Goal: Task Accomplishment & Management: Complete application form

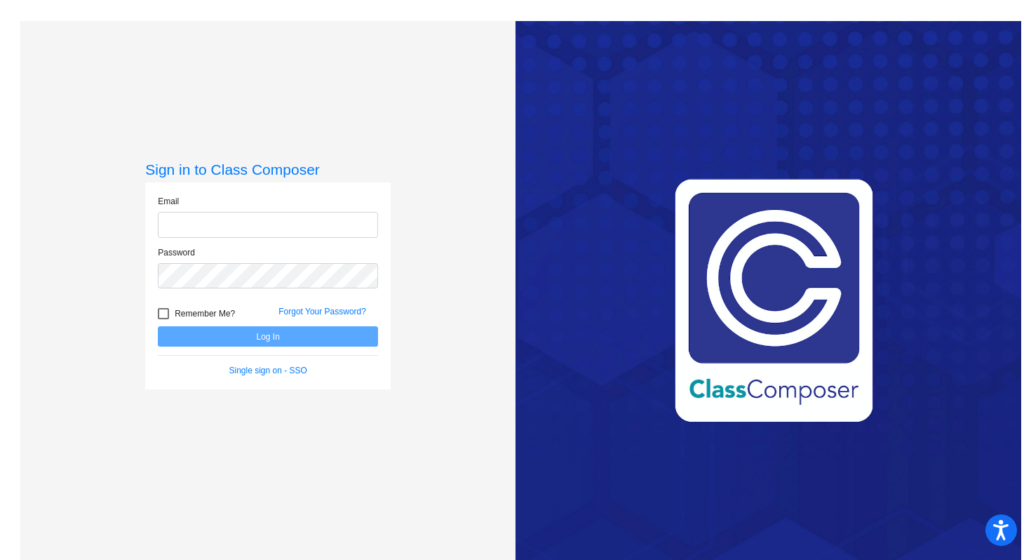
type input "[EMAIL_ADDRESS][DOMAIN_NAME]"
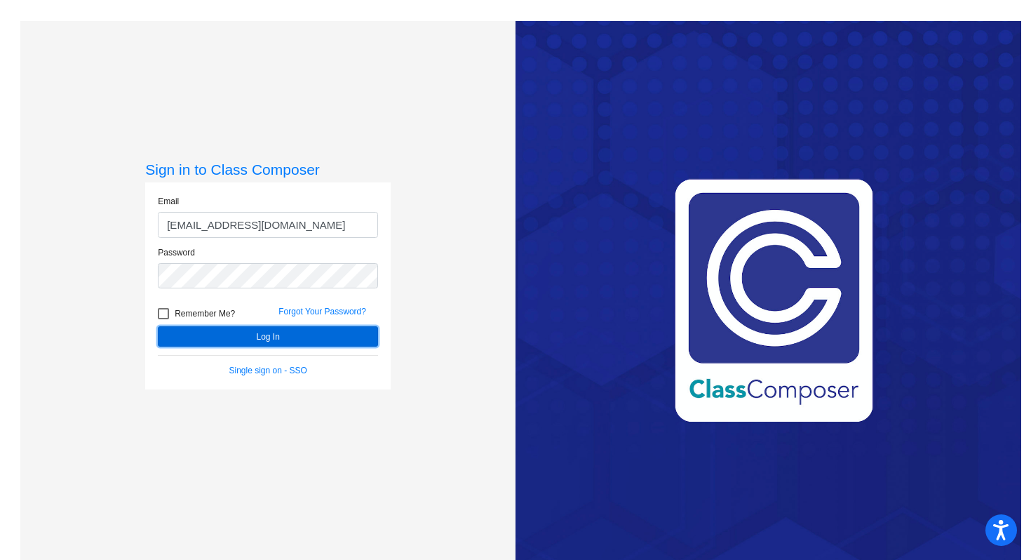
click at [252, 339] on button "Log In" at bounding box center [268, 336] width 220 height 20
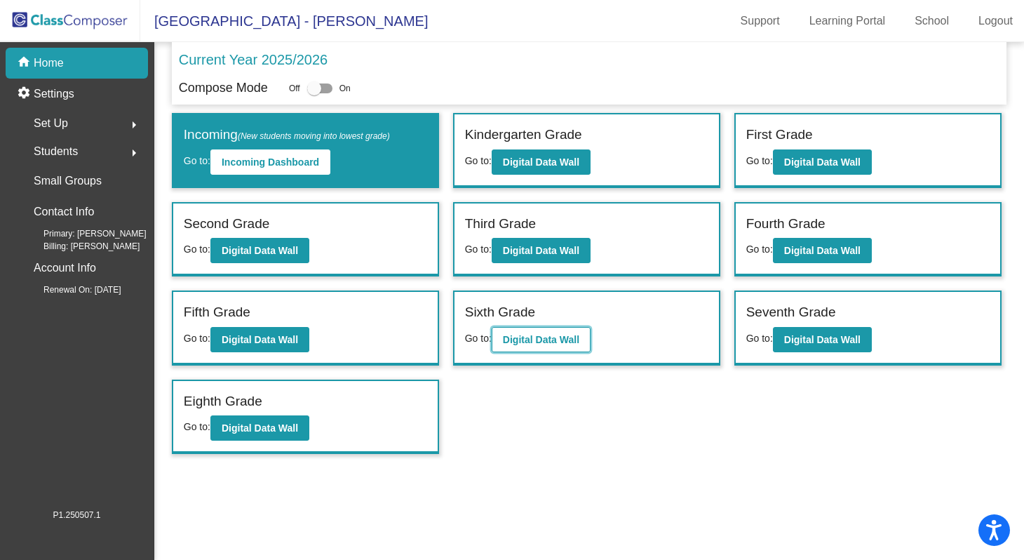
click at [537, 337] on b "Digital Data Wall" at bounding box center [541, 339] width 76 height 11
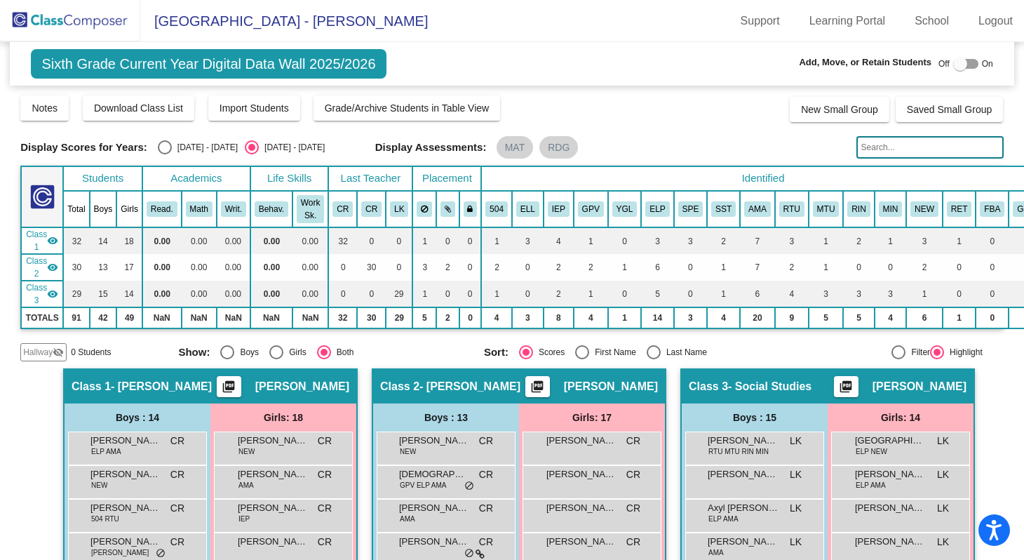
click at [654, 351] on div "Select an option" at bounding box center [654, 352] width 14 height 14
click at [654, 359] on input "Last Name" at bounding box center [653, 359] width 1 height 1
radio input "true"
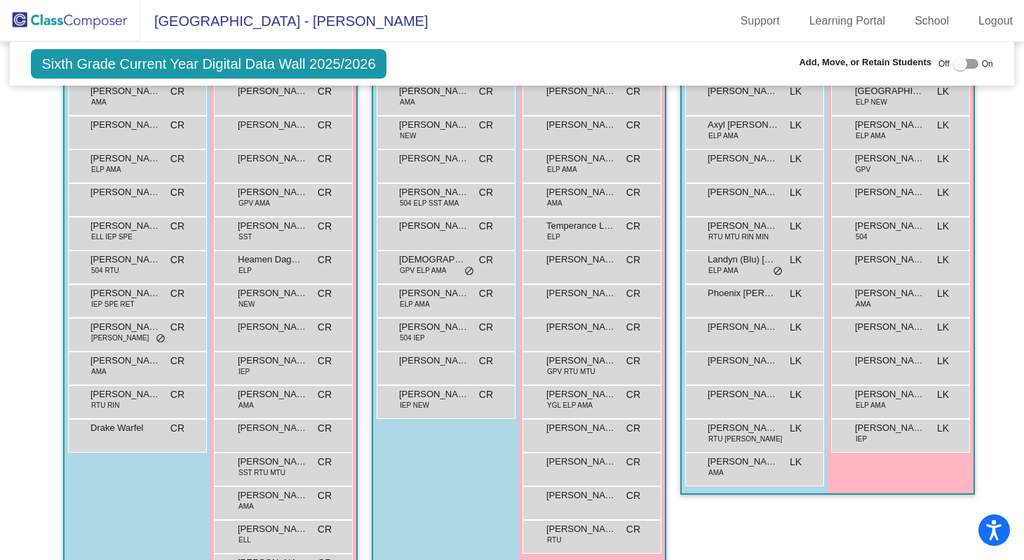
scroll to position [506, 0]
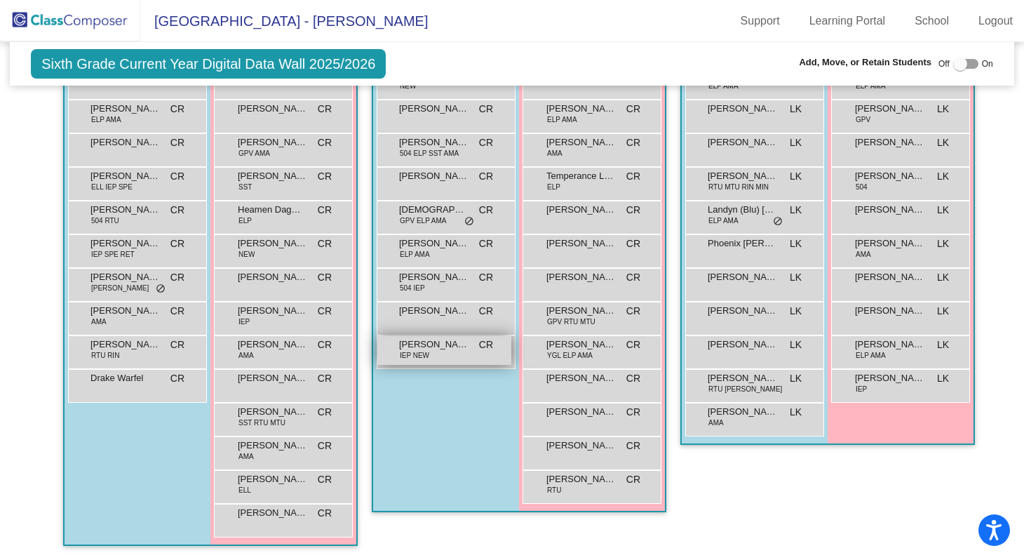
click at [425, 337] on span "[PERSON_NAME]" at bounding box center [434, 344] width 70 height 14
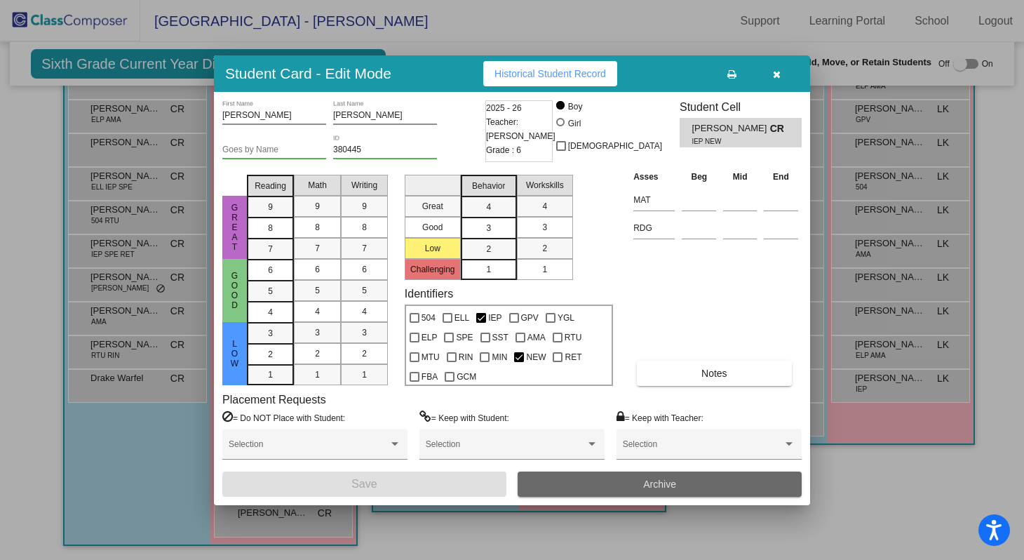
click at [643, 482] on span "Archive" at bounding box center [659, 483] width 33 height 11
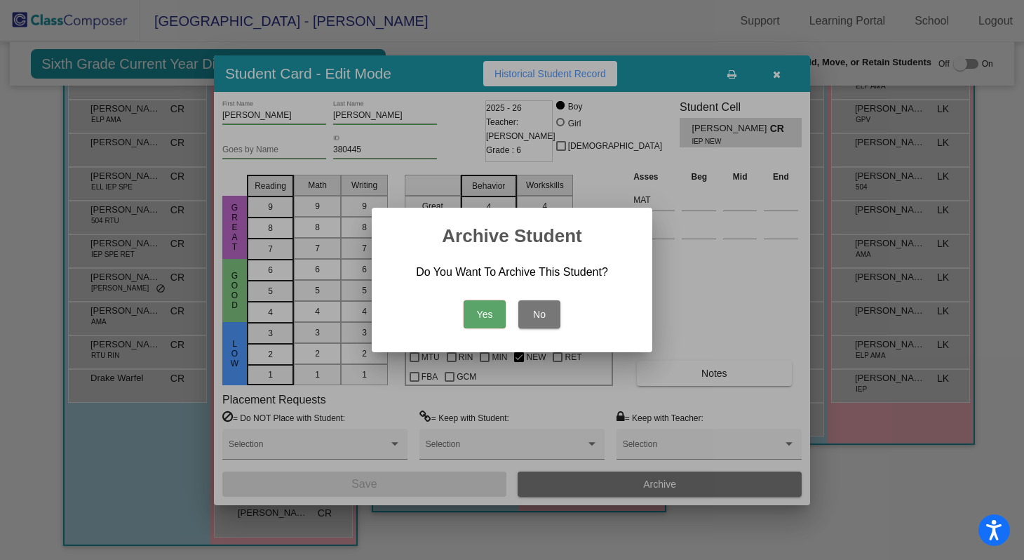
click at [480, 319] on button "Yes" at bounding box center [485, 314] width 42 height 28
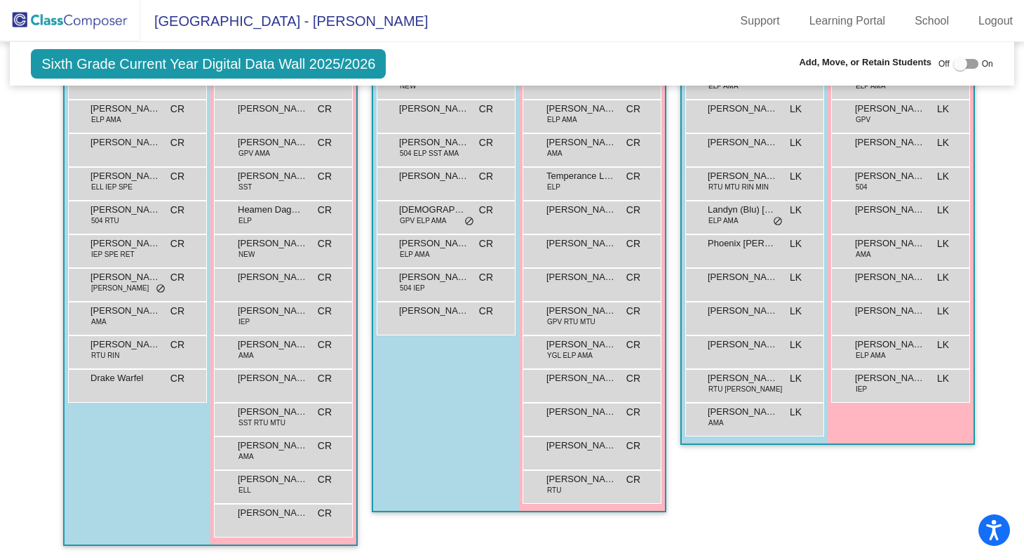
scroll to position [0, 0]
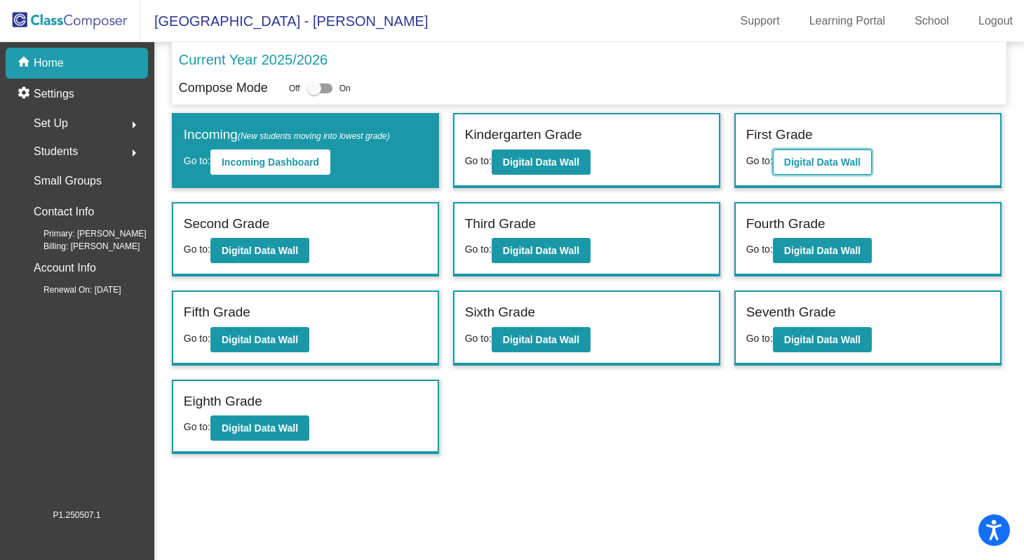
click at [806, 166] on b "Digital Data Wall" at bounding box center [822, 161] width 76 height 11
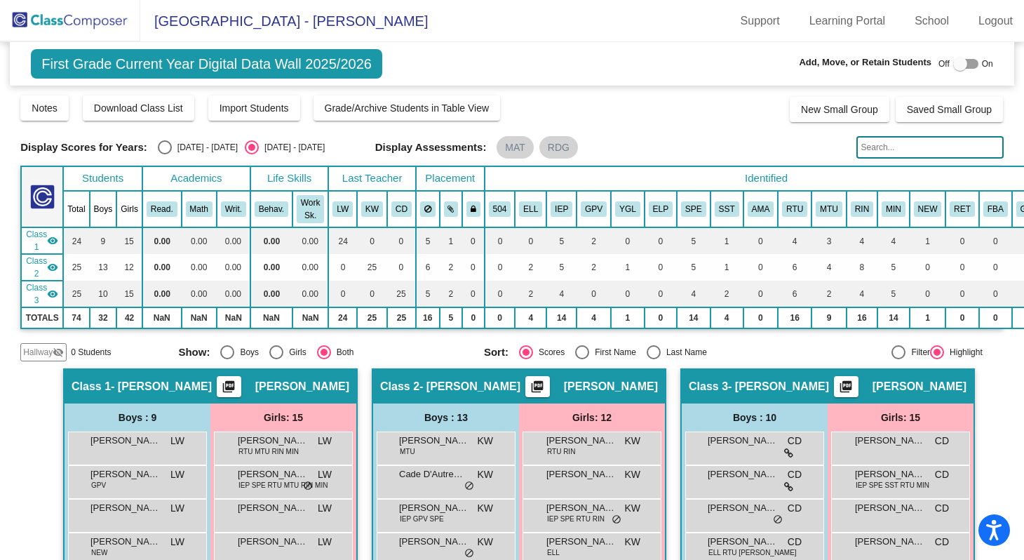
scroll to position [3, 0]
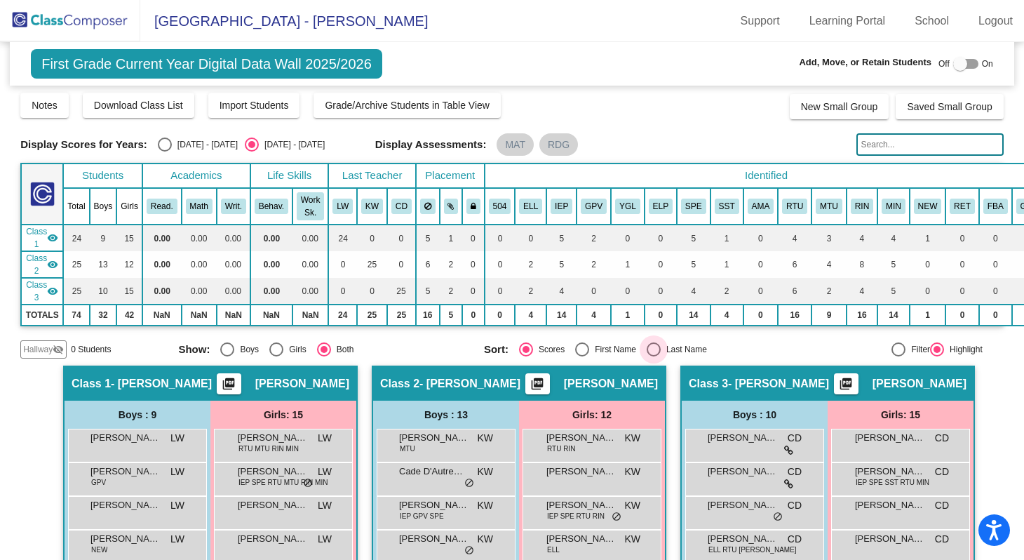
click at [648, 346] on div "Select an option" at bounding box center [654, 349] width 14 height 14
click at [653, 356] on input "Last Name" at bounding box center [653, 356] width 1 height 1
radio input "true"
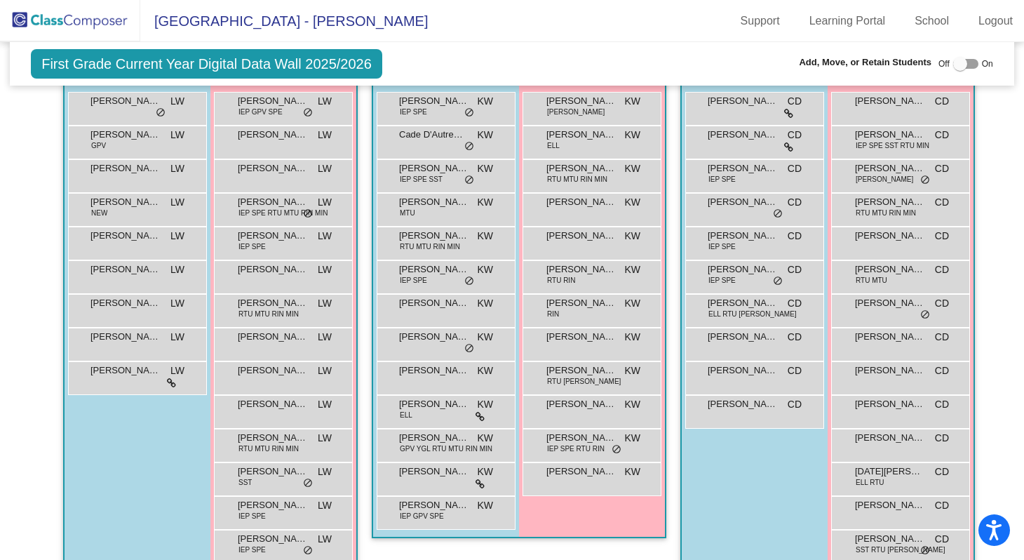
scroll to position [273, 0]
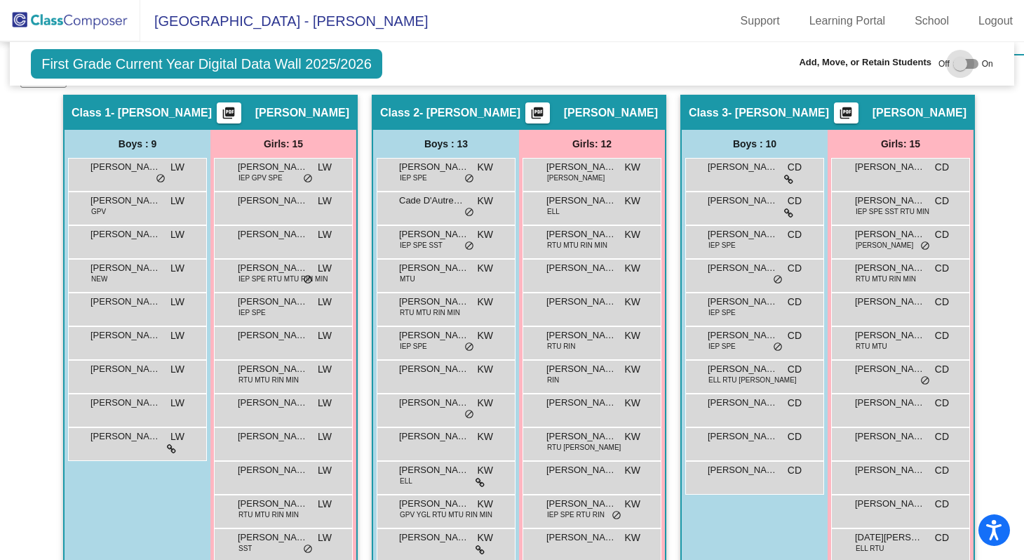
click at [963, 59] on div at bounding box center [965, 64] width 25 height 10
checkbox input "true"
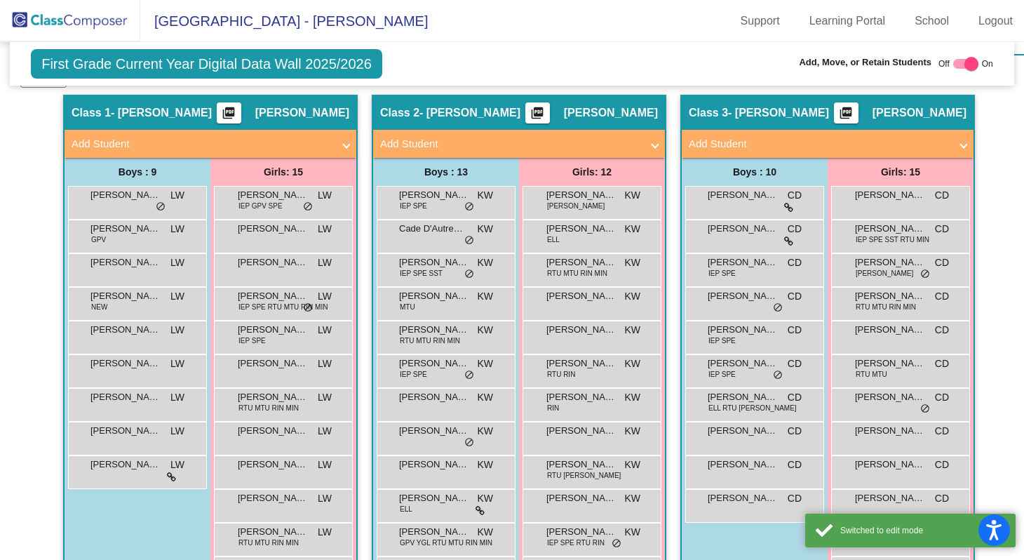
click at [184, 147] on mat-panel-title "Add Student" at bounding box center [202, 144] width 261 height 16
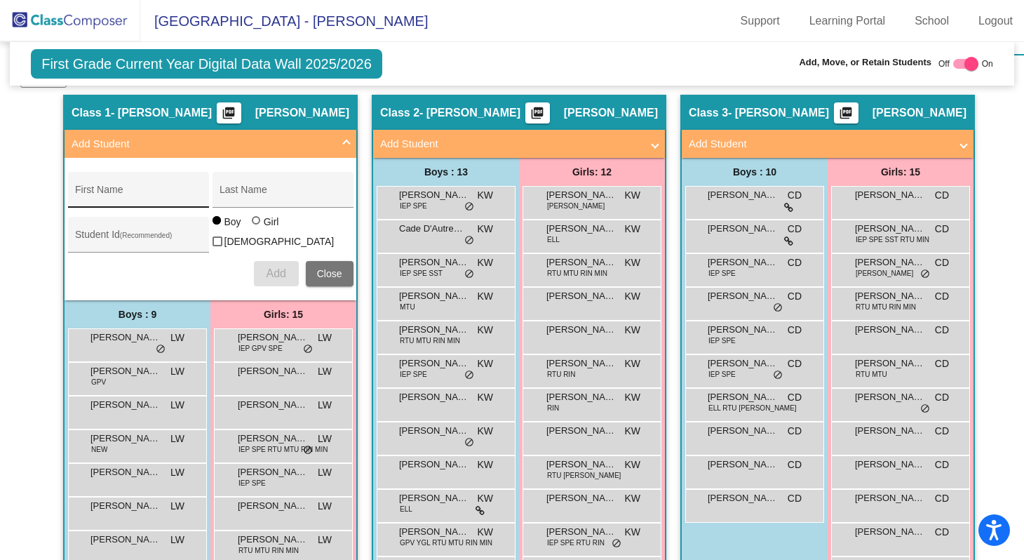
click at [103, 189] on input "First Name" at bounding box center [138, 194] width 126 height 11
type input "[PERSON_NAME]"
type input "Gartenman"
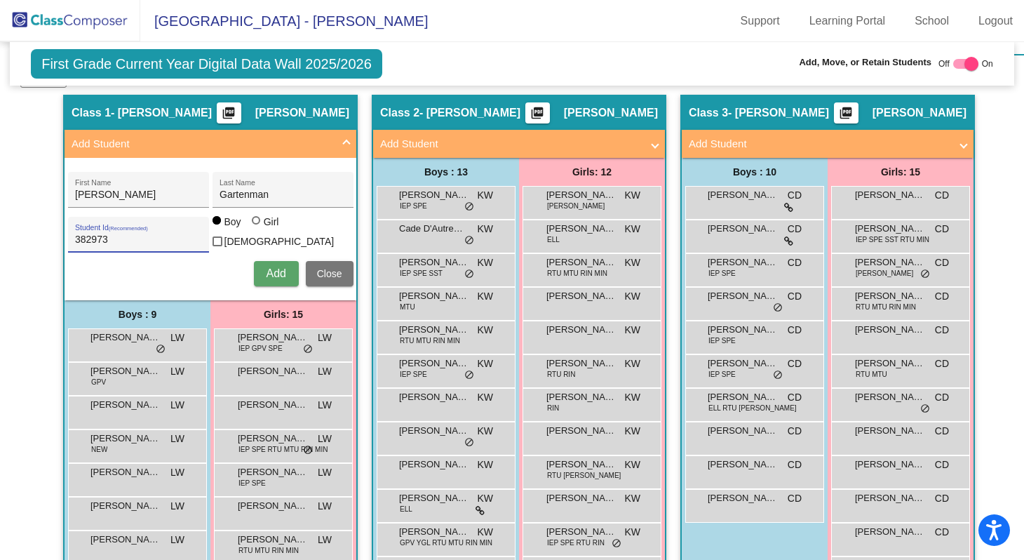
type input "382973"
click at [259, 270] on button "Add" at bounding box center [276, 273] width 45 height 25
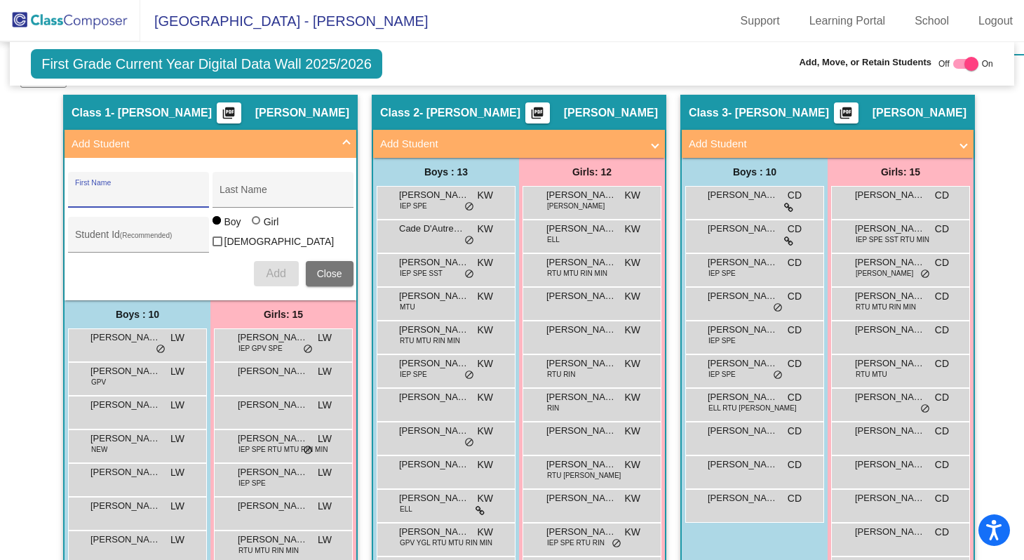
click at [337, 278] on button "Close" at bounding box center [330, 273] width 48 height 25
